Goal: Task Accomplishment & Management: Manage account settings

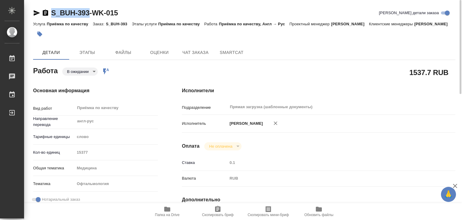
drag, startPoint x: 48, startPoint y: 4, endPoint x: 91, endPoint y: 14, distance: 43.5
copy link "S_BUH-393"
click at [37, 37] on icon "button" at bounding box center [40, 34] width 6 height 6
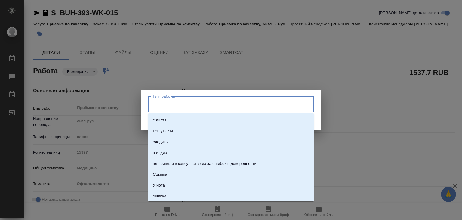
click at [220, 107] on input "Тэги работы" at bounding box center [225, 104] width 149 height 10
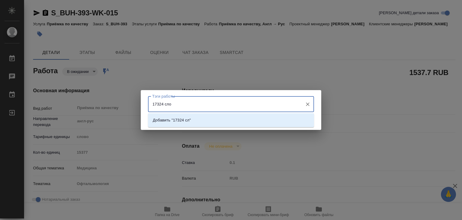
type input "17324 слов"
click at [228, 120] on li "Добавить "17324 слов"" at bounding box center [231, 120] width 166 height 11
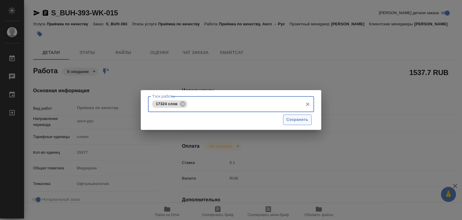
click at [296, 118] on span "Сохранить" at bounding box center [297, 119] width 22 height 7
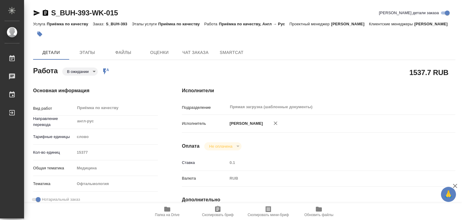
type input "pending"
type input "англ-рус"
type input "5a8b1489cc6b4906c91bfd90"
type input "15377"
type input "med"
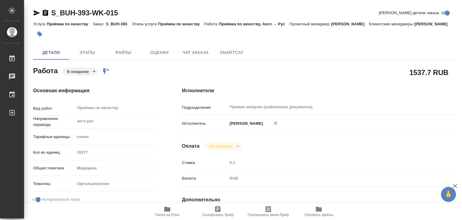
type input "5a8b8b956a9677013d343e20"
checkbox input "true"
type input "[DATE] 14:00"
type input "[DATE] 17:00"
type input "[DATE] 14:00"
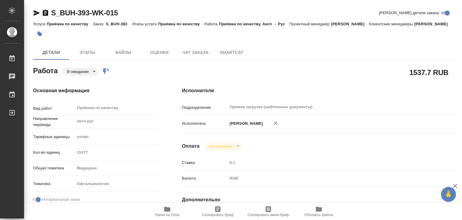
type input "Прямая загрузка (шаблонные документы)"
type input "notPayed"
type input "0.1"
type input "RUB"
type input "[PERSON_NAME]"
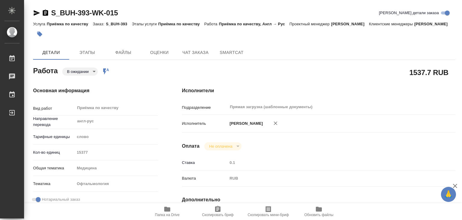
type input "S_BUH-393"
type input "Приёмка по качеству"
type input "[PERSON_NAME]"
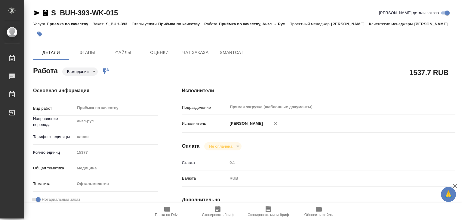
type input "/Clients/Bausch Health /Orders/S_BUH-393"
drag, startPoint x: 63, startPoint y: 9, endPoint x: 89, endPoint y: 14, distance: 27.2
copy link "S_BUH-393"
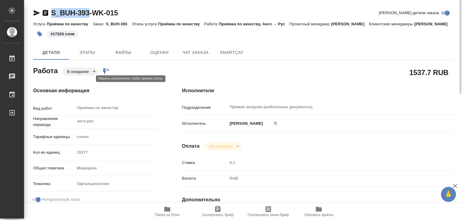
click at [90, 78] on body "🙏 .cls-1 fill:#fff; AWATERA Alilekova Valeriya Работы 0 Чаты График Выйти S_BUH…" at bounding box center [231, 110] width 462 height 220
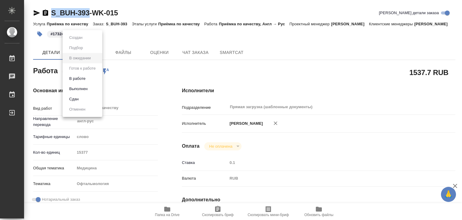
click at [93, 88] on li "Выполнен" at bounding box center [83, 89] width 40 height 10
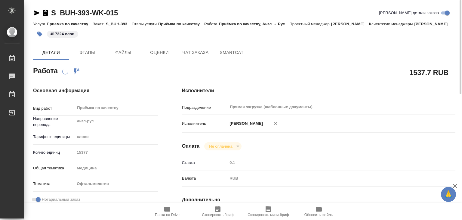
click at [171, 27] on div "Услуга Приёмка по качеству Заказ: S_BUH-393 Этапы услуги Приёмка по качеству Ра…" at bounding box center [244, 23] width 422 height 7
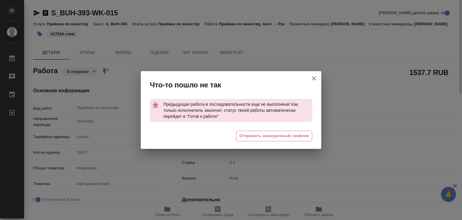
type textarea "x"
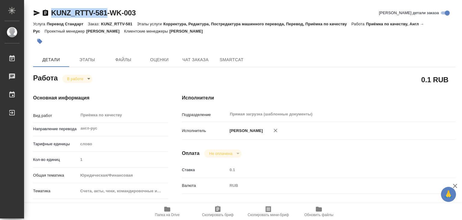
drag, startPoint x: 52, startPoint y: 6, endPoint x: 108, endPoint y: 11, distance: 56.7
copy link "KUNZ_RTTV-581"
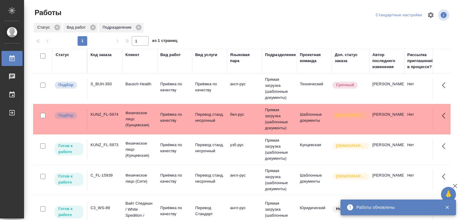
scroll to position [120, 0]
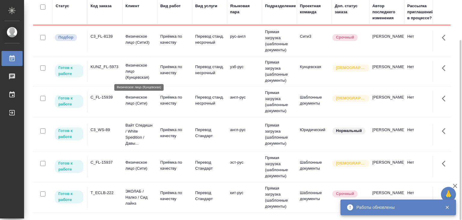
click at [148, 70] on p "Физическое лицо (Кунцевская)" at bounding box center [139, 71] width 29 height 18
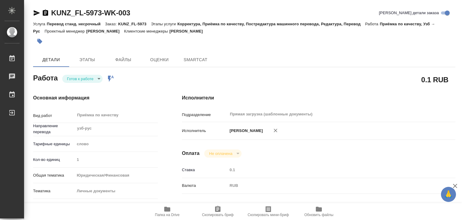
type textarea "x"
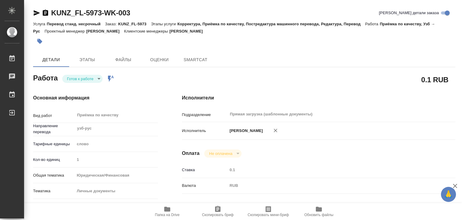
type textarea "x"
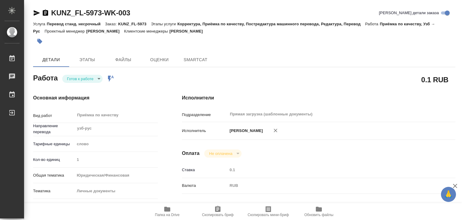
type textarea "x"
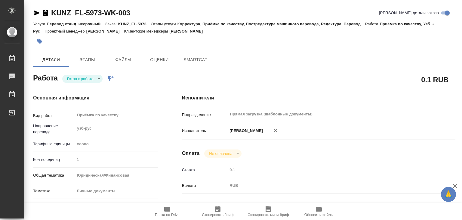
type textarea "x"
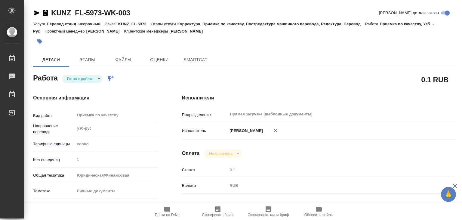
type textarea "x"
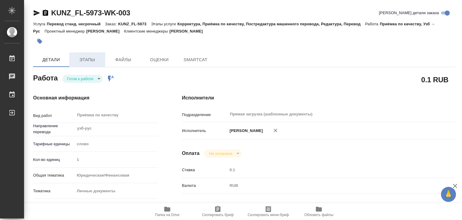
type textarea "x"
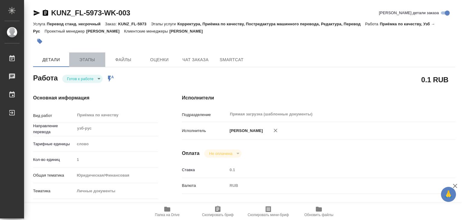
click at [93, 60] on span "Этапы" at bounding box center [87, 60] width 29 height 8
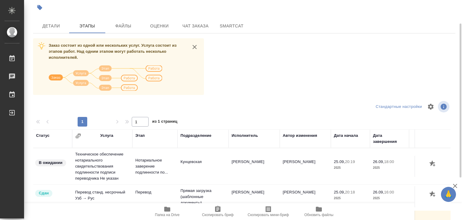
scroll to position [4, 0]
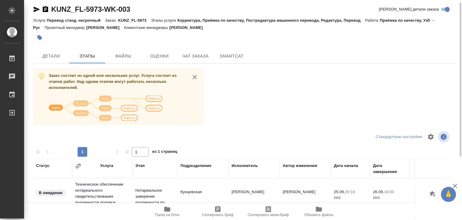
click at [169, 210] on icon "button" at bounding box center [167, 208] width 6 height 5
click at [63, 58] on span "Детали" at bounding box center [51, 56] width 29 height 8
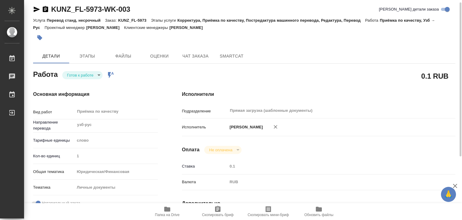
type textarea "x"
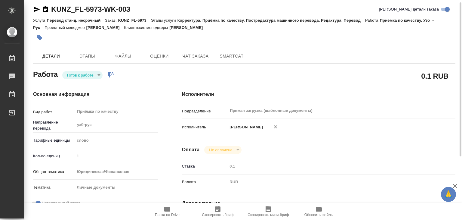
type textarea "x"
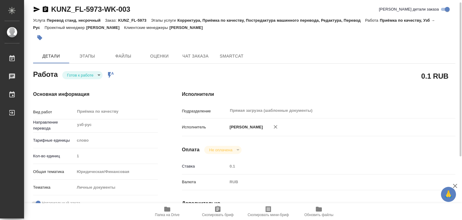
type textarea "x"
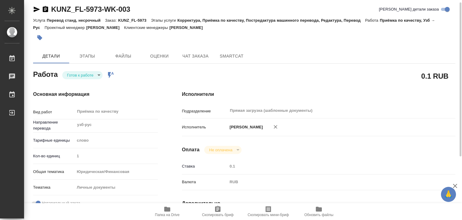
click at [88, 69] on div "Работа Готов к работе readyForWork Работа включена в последовательность" at bounding box center [95, 73] width 125 height 11
click at [88, 72] on body "🙏 .cls-1 fill:#fff; AWATERA Alilekova Valeriya Работы 0 Чаты График Выйти KUNZ_…" at bounding box center [231, 110] width 462 height 220
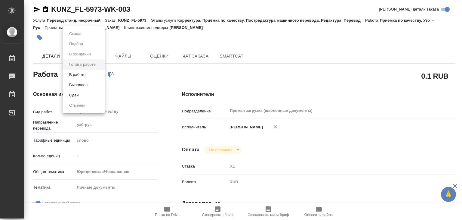
type textarea "x"
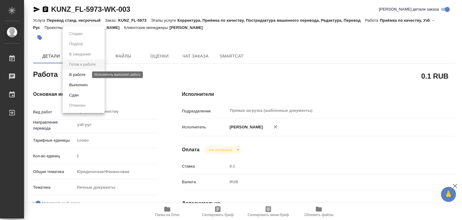
click at [87, 77] on button "В работе" at bounding box center [77, 74] width 20 height 7
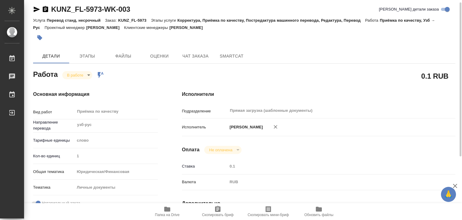
type textarea "x"
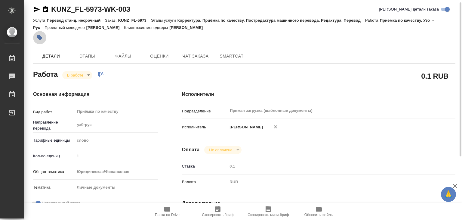
click at [38, 36] on icon "button" at bounding box center [40, 38] width 6 height 6
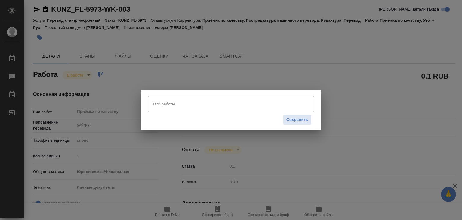
click at [175, 102] on input "Тэги работы" at bounding box center [225, 104] width 149 height 10
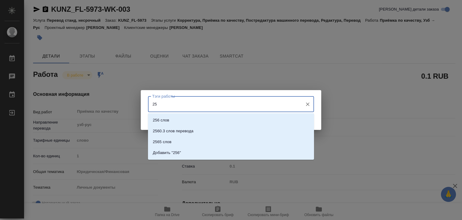
type input "256"
click at [183, 117] on li "256 слов" at bounding box center [231, 120] width 166 height 11
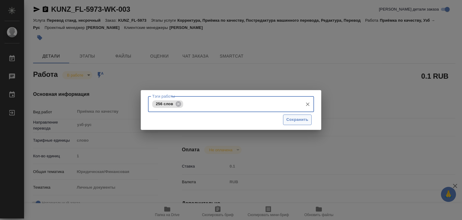
click at [304, 117] on span "Сохранить" at bounding box center [297, 119] width 22 height 7
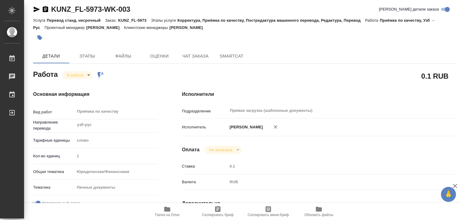
type input "inProgress"
type textarea "Приёмка по качеству"
type textarea "x"
type input "узб-рус"
type input "5a8b1489cc6b4906c91bfd90"
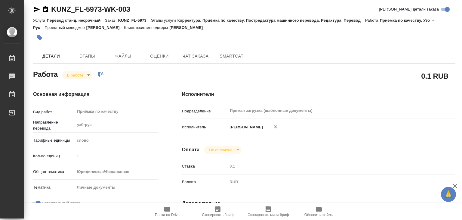
type input "1"
type input "yr-fn"
type input "5a8b8b956a9677013d343cfe"
checkbox input "true"
type input "25.09.2025 20:18"
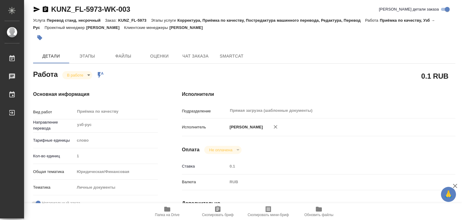
type input "26.09.2025 16:30"
type input "26.09.2025 17:00"
type input "26.09.2025 18:00"
type input "Прямая загрузка (шаблонные документы)"
type input "notPayed"
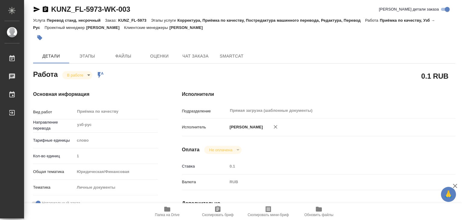
type input "0.1"
type input "RUB"
type input "[PERSON_NAME]"
type textarea "x"
type textarea "/Clients/FL_KUNZ/Orders/KUNZ_FL-5973/Corrected/KUNZ_FL-5973-WK-003"
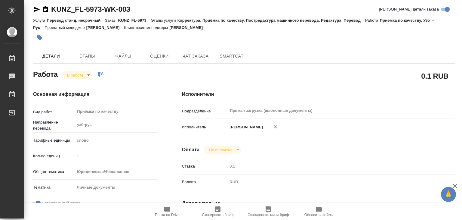
type textarea "x"
type input "KUNZ_FL-5973"
type input "Перевод станд. несрочный"
type input "Корректура, Приёмка по качеству, Постредактура машинного перевода, Редактура, П…"
type input "Зотова Екатерина"
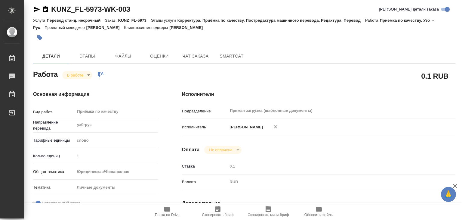
type input "/Clients/FL_KUNZ/Orders/KUNZ_FL-5973"
type textarea "x"
type textarea "ин.пасп. узб-зус под нот"
type textarea "x"
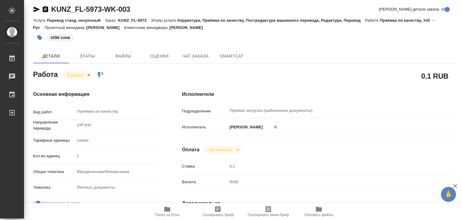
type textarea "x"
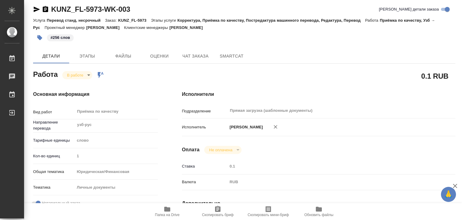
type textarea "x"
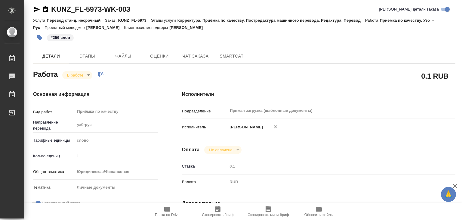
type textarea "x"
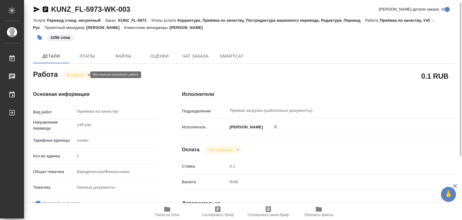
click at [85, 76] on body "🙏 .cls-1 fill:#fff; AWATERA Alilekova Valeriya Работы 0 Чаты График Выйти KUNZ_…" at bounding box center [231, 110] width 462 height 220
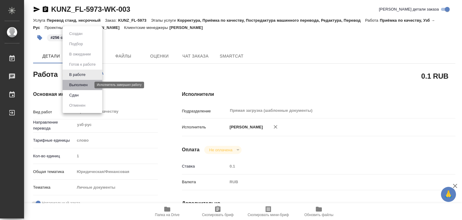
click at [82, 85] on button "Выполнен" at bounding box center [78, 85] width 22 height 7
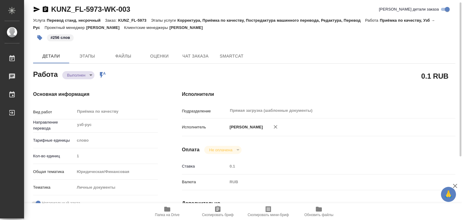
type textarea "x"
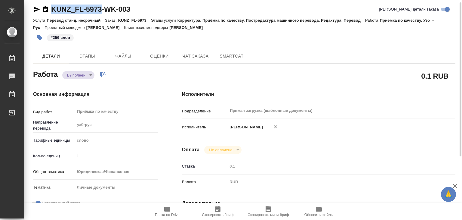
drag, startPoint x: 85, startPoint y: 5, endPoint x: 103, endPoint y: 7, distance: 18.2
copy link "KUNZ_FL-5973"
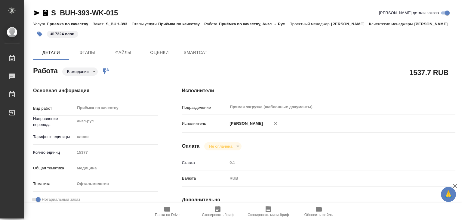
type textarea "x"
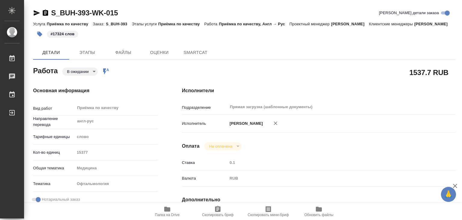
type textarea "x"
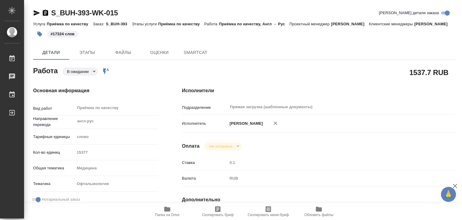
type textarea "x"
